Goal: Task Accomplishment & Management: Manage account settings

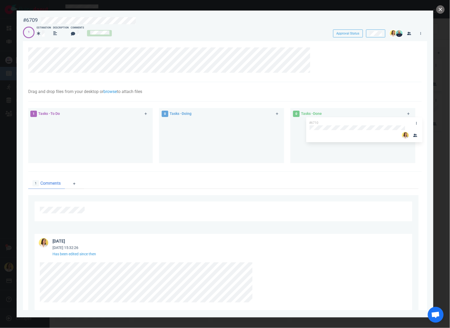
drag, startPoint x: 92, startPoint y: 123, endPoint x: 361, endPoint y: 121, distance: 269.4
click at [361, 121] on div "1 Tasks - To Do #6710 #6710 0 Tasks - Doing 0 Tasks - Done" at bounding box center [223, 136] width 397 height 63
drag, startPoint x: 105, startPoint y: 74, endPoint x: 17, endPoint y: 49, distance: 91.7
click at [17, 49] on section "#6709 Approval Status 1 Estimation Description Comments Approval Status Drag an…" at bounding box center [225, 162] width 417 height 303
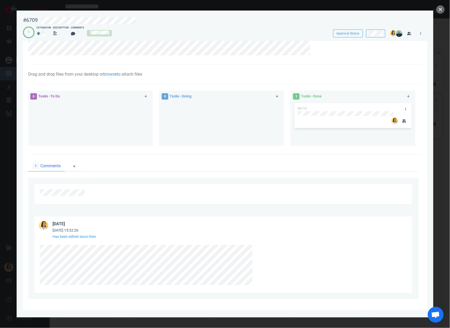
scroll to position [18, 0]
click at [284, 279] on div at bounding box center [222, 265] width 365 height 40
click at [438, 8] on button "close" at bounding box center [440, 9] width 8 height 8
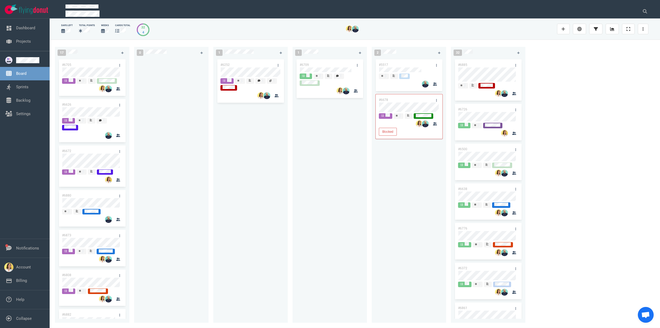
click at [200, 174] on div at bounding box center [171, 187] width 68 height 259
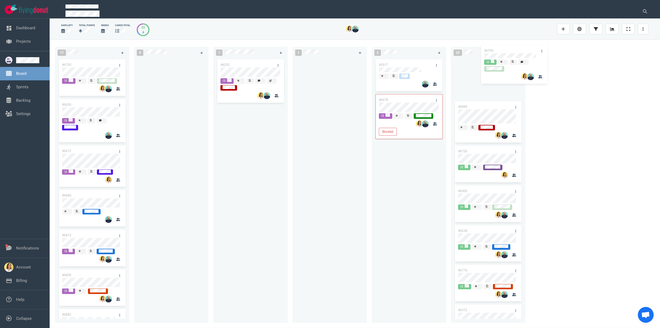
click at [450, 54] on div "17 #6705 #6626 #6672 #6880 #6873 #6808 #6882 #6855 #6763 #6865 #6694 #6658 #663…" at bounding box center [355, 184] width 610 height 289
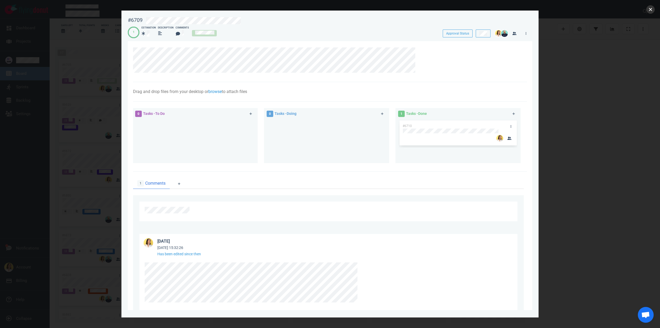
click at [450, 12] on button "close" at bounding box center [650, 9] width 8 height 8
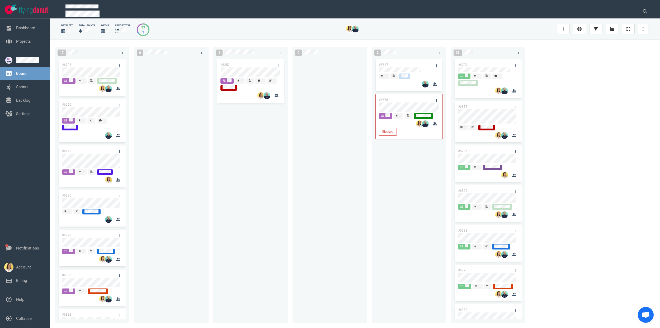
click at [265, 170] on div "#6252" at bounding box center [250, 187] width 68 height 259
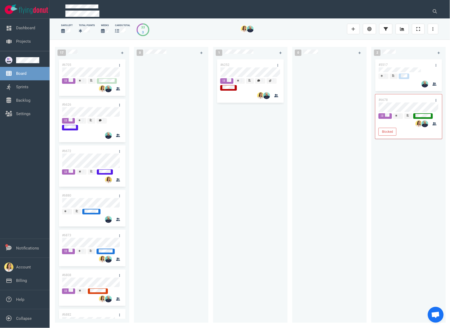
click at [279, 145] on div "#6252" at bounding box center [250, 187] width 68 height 259
click at [198, 88] on div at bounding box center [171, 187] width 68 height 259
click at [188, 138] on div at bounding box center [171, 187] width 68 height 259
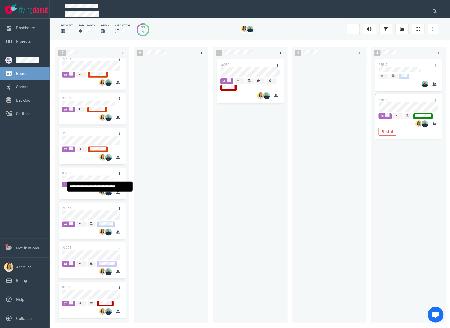
scroll to position [217, 0]
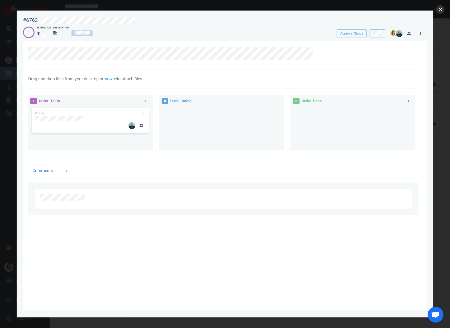
click at [443, 8] on button "close" at bounding box center [440, 9] width 8 height 8
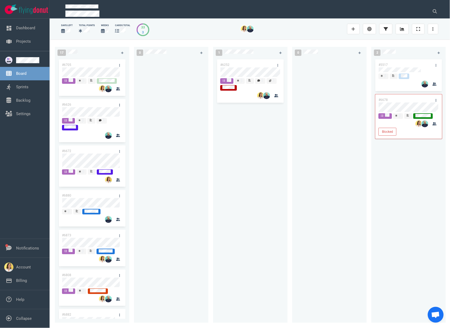
click at [176, 141] on div at bounding box center [171, 187] width 68 height 259
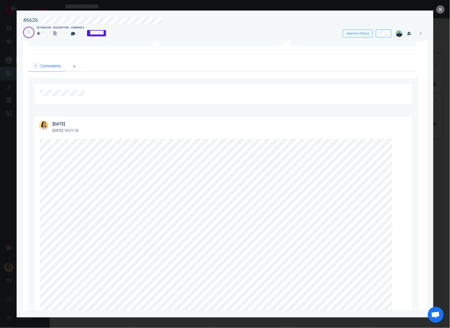
scroll to position [165, 0]
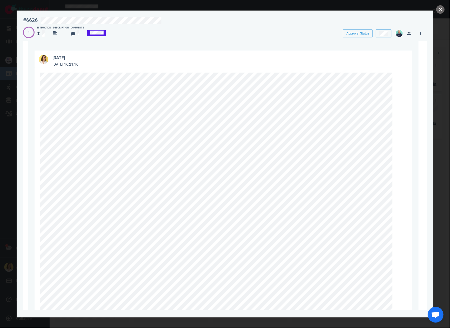
click at [445, 9] on div at bounding box center [225, 164] width 450 height 328
click at [443, 11] on button "close" at bounding box center [440, 9] width 8 height 8
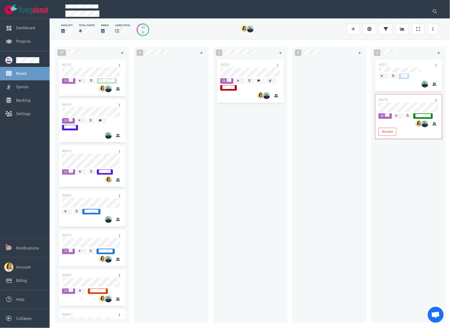
click at [174, 199] on div at bounding box center [171, 187] width 68 height 259
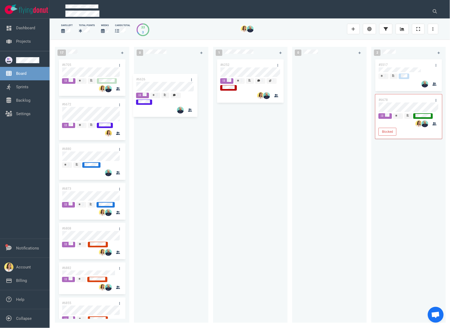
click at [174, 84] on div "17 #6705 #6626 #6672 #6880 #6873 #6808 #6882 #6855 #6763 #6865 #6694 #6658 #663…" at bounding box center [250, 184] width 400 height 289
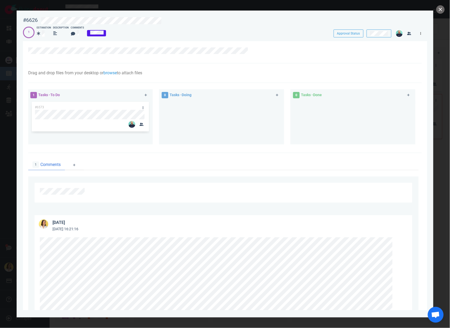
click at [421, 32] on icon at bounding box center [421, 33] width 1 height 3
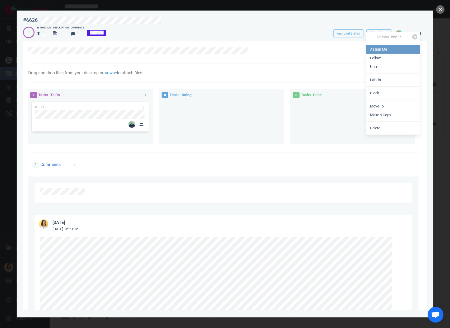
click at [390, 47] on link "Assign Me" at bounding box center [393, 49] width 54 height 9
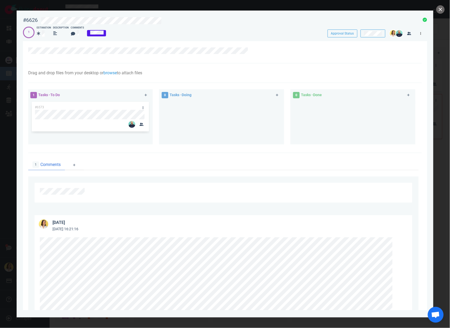
click at [420, 34] on link at bounding box center [421, 33] width 8 height 7
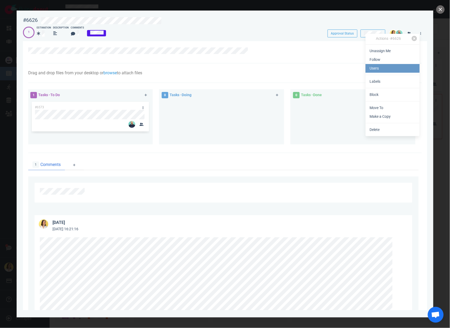
click at [384, 68] on link "Users" at bounding box center [393, 68] width 54 height 9
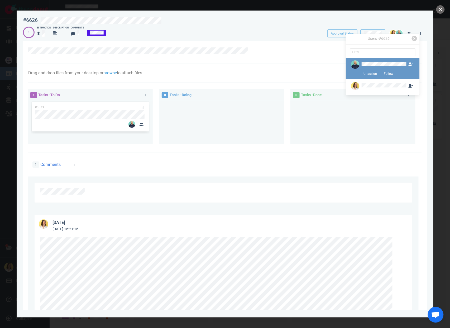
click at [370, 69] on div at bounding box center [378, 64] width 57 height 8
click at [366, 75] on button "Unassign" at bounding box center [370, 74] width 20 height 8
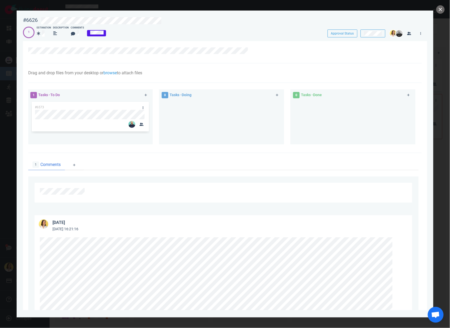
click at [254, 105] on div at bounding box center [221, 121] width 119 height 40
click at [128, 124] on img at bounding box center [131, 124] width 7 height 7
click at [141, 125] on icon "button" at bounding box center [142, 124] width 4 height 3
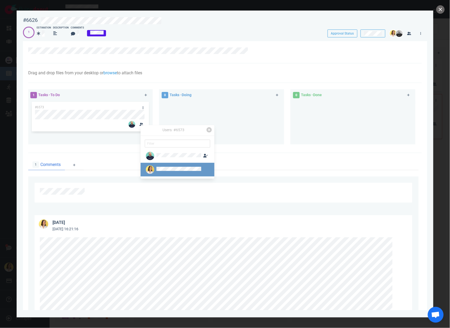
click at [152, 169] on img at bounding box center [150, 170] width 8 height 8
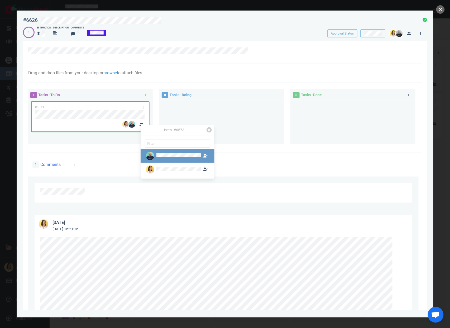
click at [173, 159] on div at bounding box center [178, 156] width 45 height 6
click at [263, 130] on div at bounding box center [221, 121] width 119 height 40
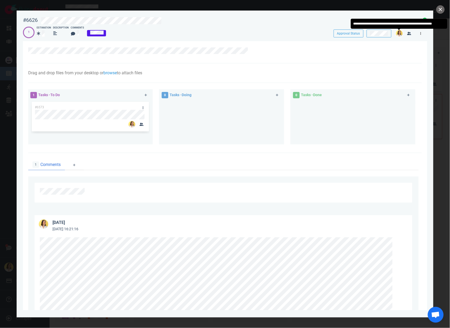
click at [418, 34] on link at bounding box center [421, 33] width 8 height 7
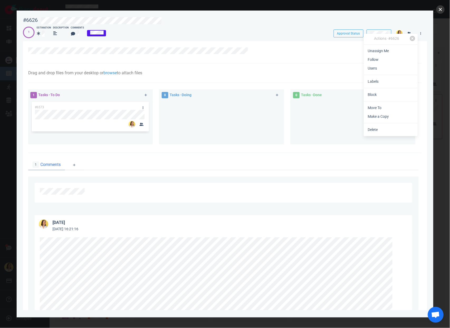
click at [441, 9] on button "close" at bounding box center [440, 9] width 8 height 8
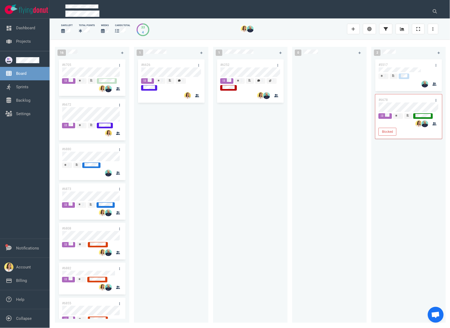
click at [263, 151] on div "#6252" at bounding box center [250, 187] width 68 height 259
click at [197, 239] on div "#6626" at bounding box center [171, 187] width 68 height 259
click at [169, 228] on div "#6626" at bounding box center [171, 187] width 68 height 259
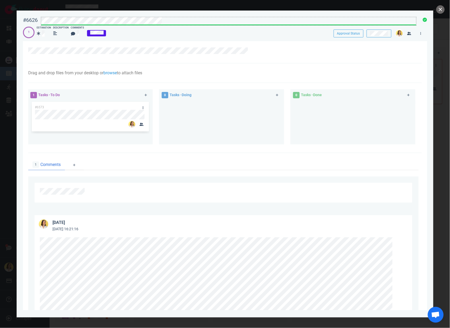
click at [214, 25] on div at bounding box center [228, 25] width 375 height 1
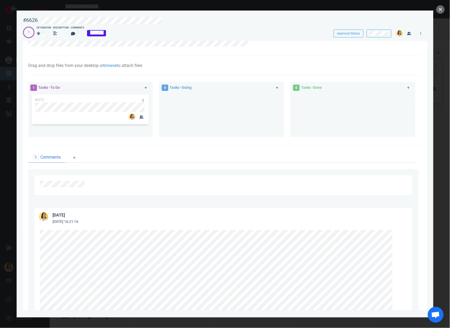
scroll to position [8, 0]
click at [145, 86] on icon at bounding box center [146, 87] width 3 height 3
click at [146, 87] on link at bounding box center [146, 87] width 8 height 7
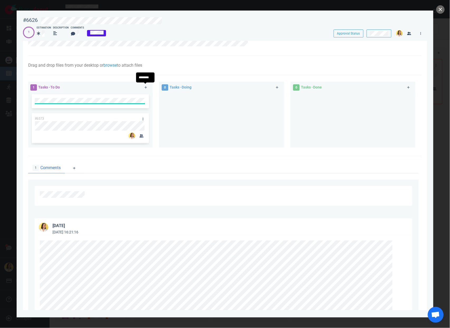
click at [194, 120] on div at bounding box center [221, 118] width 119 height 50
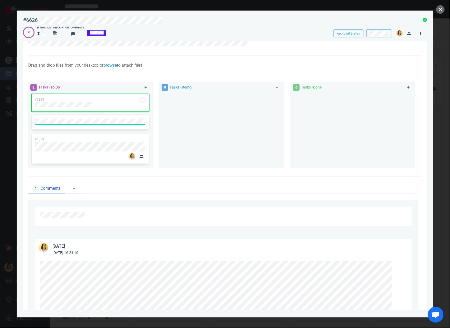
click at [141, 100] on link at bounding box center [143, 100] width 8 height 7
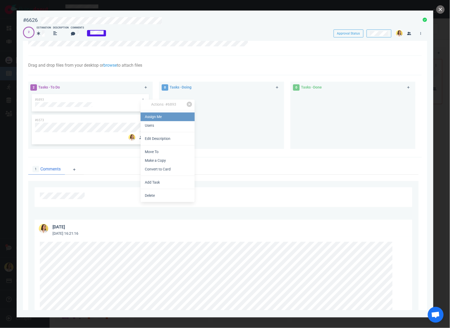
click at [175, 116] on link "Assign Me" at bounding box center [168, 117] width 54 height 9
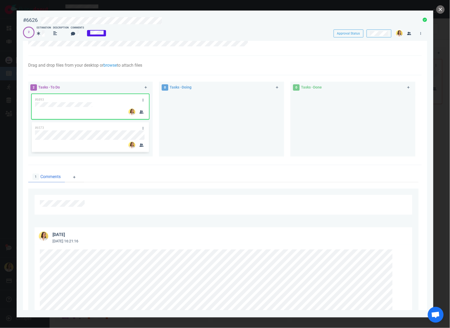
click at [239, 111] on div at bounding box center [221, 122] width 119 height 59
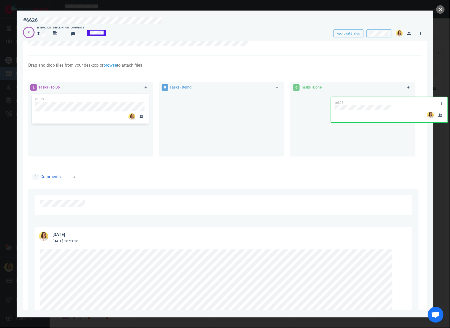
drag, startPoint x: 85, startPoint y: 96, endPoint x: 341, endPoint y: 103, distance: 256.5
click at [341, 103] on div "2 Tasks - To Do #6893 #6573 #6893 0 Tasks - Doing 0 Tasks - Done" at bounding box center [223, 120] width 397 height 83
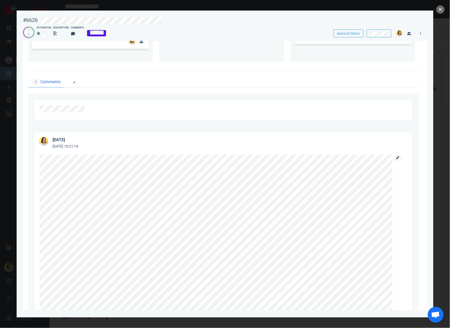
click at [399, 159] on icon at bounding box center [397, 157] width 3 height 3
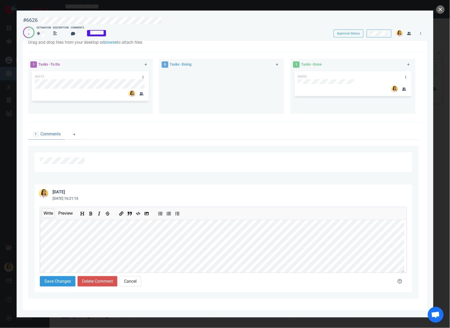
scroll to position [167, 0]
click at [110, 213] on icon "Add strikethrough text" at bounding box center [108, 214] width 4 height 4
click at [55, 281] on button "Save Changes" at bounding box center [58, 281] width 36 height 11
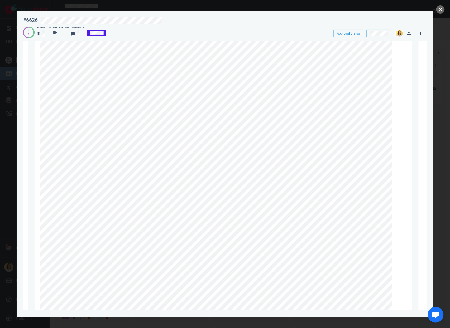
scroll to position [270, 0]
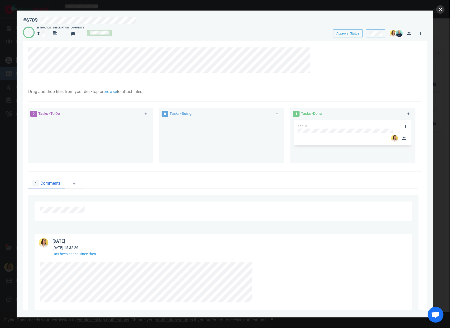
click at [440, 9] on button "close" at bounding box center [440, 9] width 8 height 8
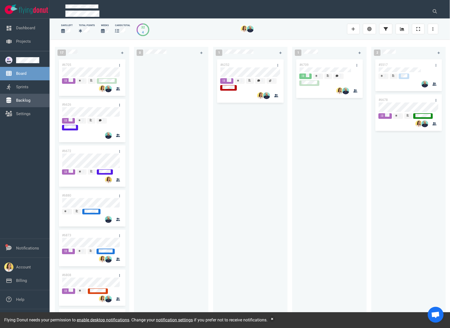
click at [16, 102] on link "Backlog" at bounding box center [23, 100] width 14 height 5
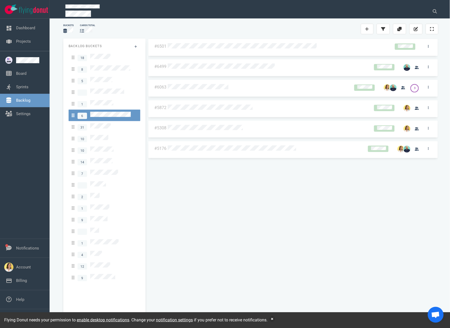
click at [352, 24] on div "Buckets cards total" at bounding box center [250, 29] width 381 height 17
click at [363, 29] on link at bounding box center [367, 29] width 13 height 11
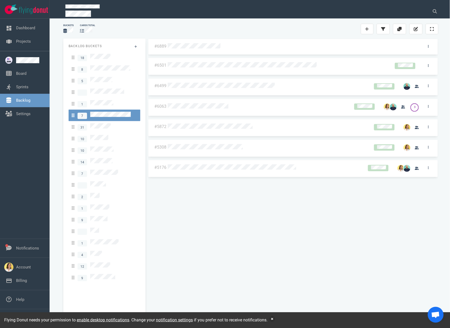
click at [337, 48] on div at bounding box center [293, 46] width 250 height 7
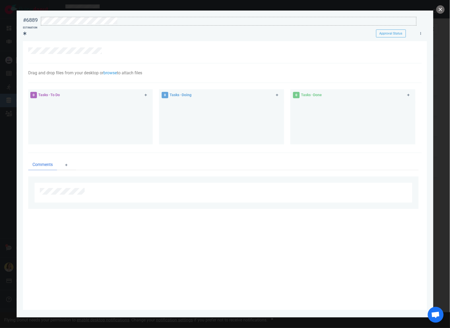
click at [330, 21] on div at bounding box center [228, 20] width 375 height 7
click at [423, 31] on link at bounding box center [421, 33] width 8 height 7
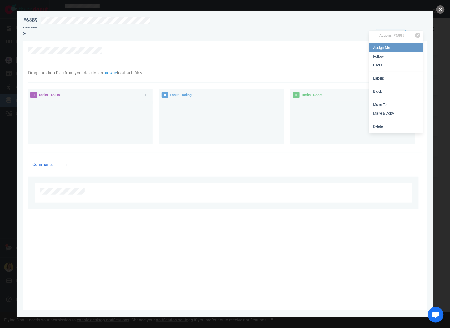
click at [418, 46] on link "Assign Me" at bounding box center [396, 48] width 54 height 9
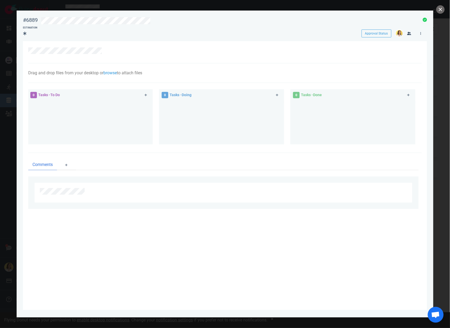
click at [416, 35] on div at bounding box center [419, 32] width 12 height 10
click at [423, 31] on link at bounding box center [421, 33] width 8 height 7
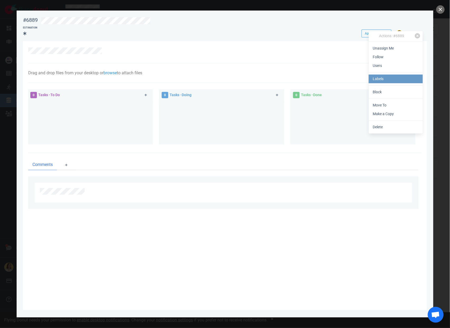
click at [396, 76] on link "Labels" at bounding box center [396, 79] width 54 height 9
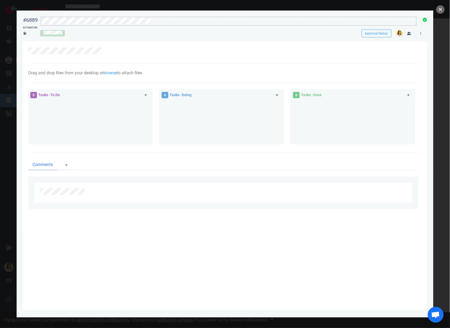
click at [382, 20] on div at bounding box center [228, 20] width 375 height 7
click at [411, 33] on button "button" at bounding box center [409, 34] width 8 height 8
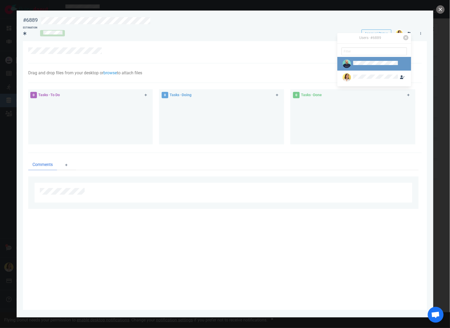
click at [371, 66] on div at bounding box center [375, 64] width 45 height 6
click at [363, 73] on button "Assign" at bounding box center [362, 73] width 17 height 8
click at [265, 42] on div at bounding box center [225, 52] width 394 height 22
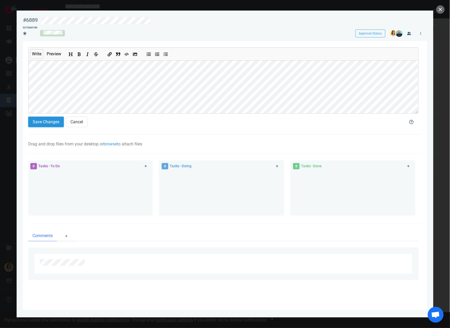
click at [41, 122] on button "Save Changes" at bounding box center [46, 122] width 36 height 11
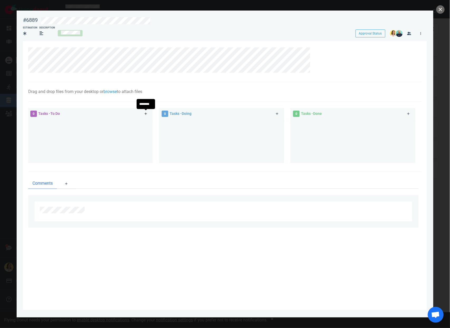
click at [147, 113] on link at bounding box center [146, 114] width 8 height 7
click at [27, 124] on section "Drag and drop files from your desktop or browse to attach files Attach Files Co…" at bounding box center [225, 175] width 404 height 269
click at [145, 113] on icon at bounding box center [146, 113] width 3 height 3
click at [213, 145] on div at bounding box center [221, 140] width 119 height 40
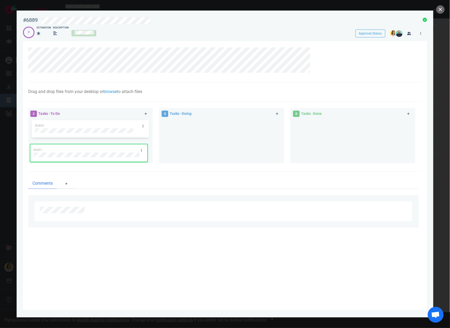
drag, startPoint x: 80, startPoint y: 127, endPoint x: 78, endPoint y: 152, distance: 25.9
click at [78, 152] on div "#6891 #6890 #6891" at bounding box center [90, 140] width 119 height 40
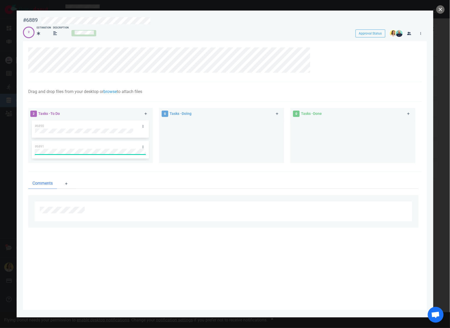
click at [37, 152] on div "#6891" at bounding box center [90, 150] width 111 height 18
click at [146, 112] on link at bounding box center [146, 114] width 8 height 7
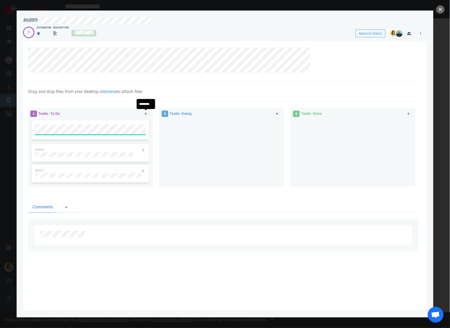
click at [175, 135] on div at bounding box center [221, 151] width 119 height 63
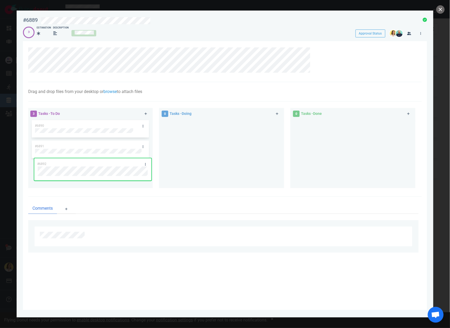
drag, startPoint x: 120, startPoint y: 120, endPoint x: 122, endPoint y: 166, distance: 46.8
click at [122, 166] on div "#6892 #6890 #6891 #6892" at bounding box center [90, 152] width 119 height 65
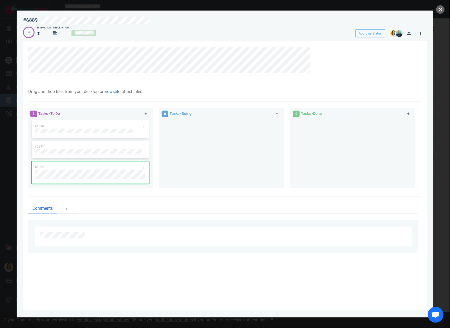
click at [55, 169] on div "#6892" at bounding box center [85, 167] width 107 height 11
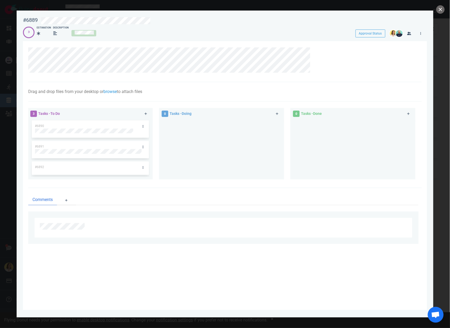
click at [111, 206] on ul "Comments" at bounding box center [223, 200] width 390 height 11
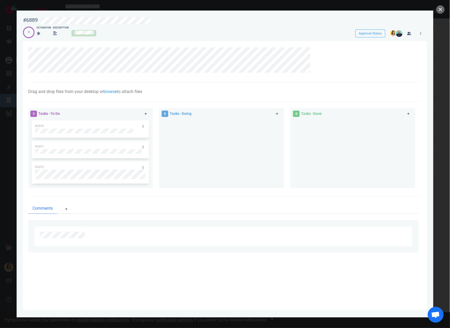
click at [213, 170] on div at bounding box center [221, 152] width 119 height 65
click at [185, 178] on div at bounding box center [221, 152] width 119 height 65
click at [143, 128] on link at bounding box center [143, 126] width 8 height 7
click at [218, 141] on div at bounding box center [221, 152] width 119 height 65
click at [149, 28] on div "3 Estimation Description" at bounding box center [184, 32] width 323 height 12
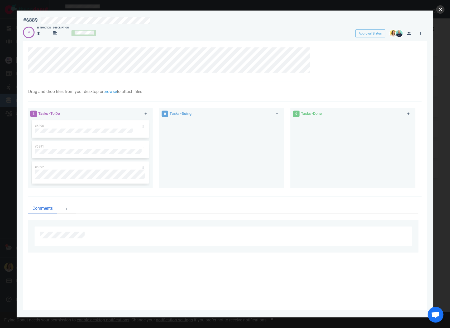
click at [437, 7] on button "close" at bounding box center [440, 9] width 8 height 8
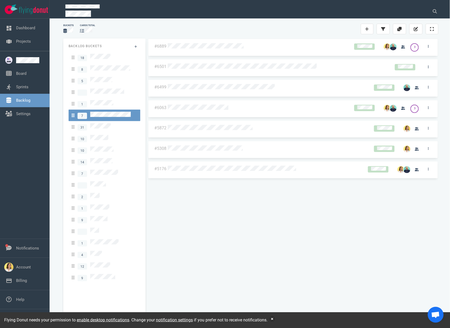
click at [261, 228] on div "#6889 3 #6501 #6499 #6063 3 #5872 #5308 #5176" at bounding box center [293, 178] width 291 height 279
